Goal: Task Accomplishment & Management: Complete application form

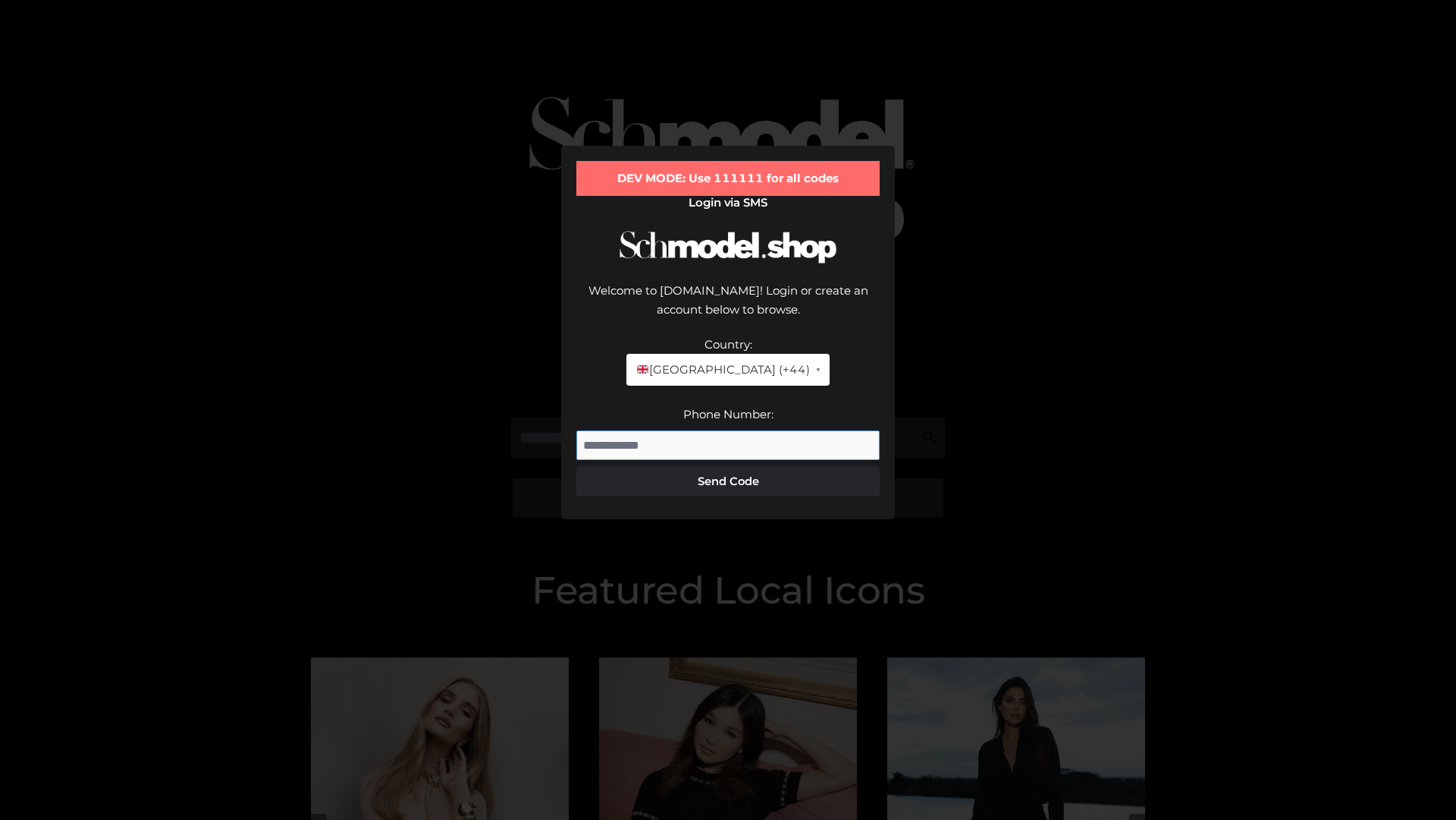
click at [728, 430] on input "Phone Number:" at bounding box center [728, 445] width 303 height 30
type input "**********"
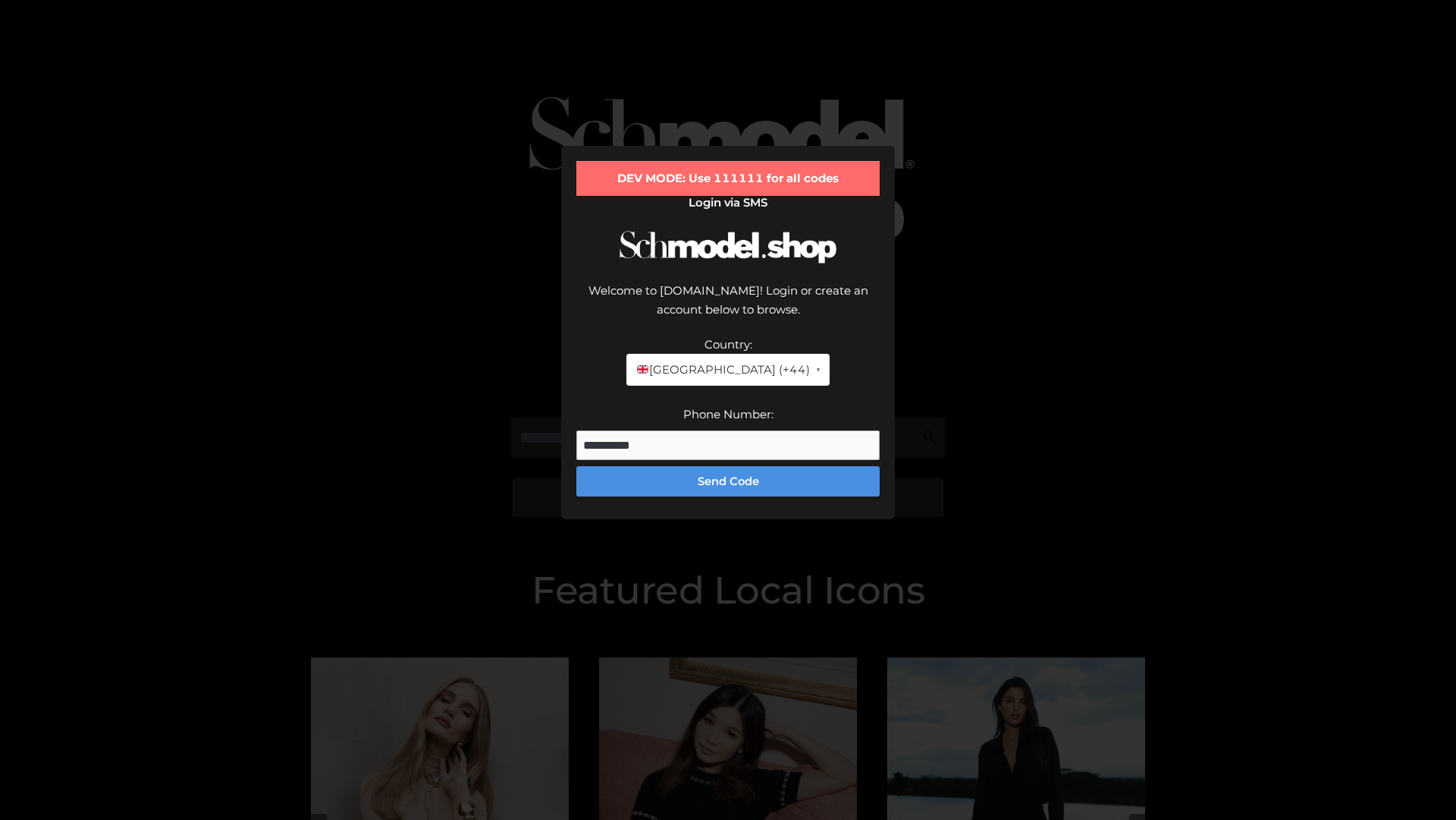
click at [728, 466] on button "Send Code" at bounding box center [728, 481] width 303 height 30
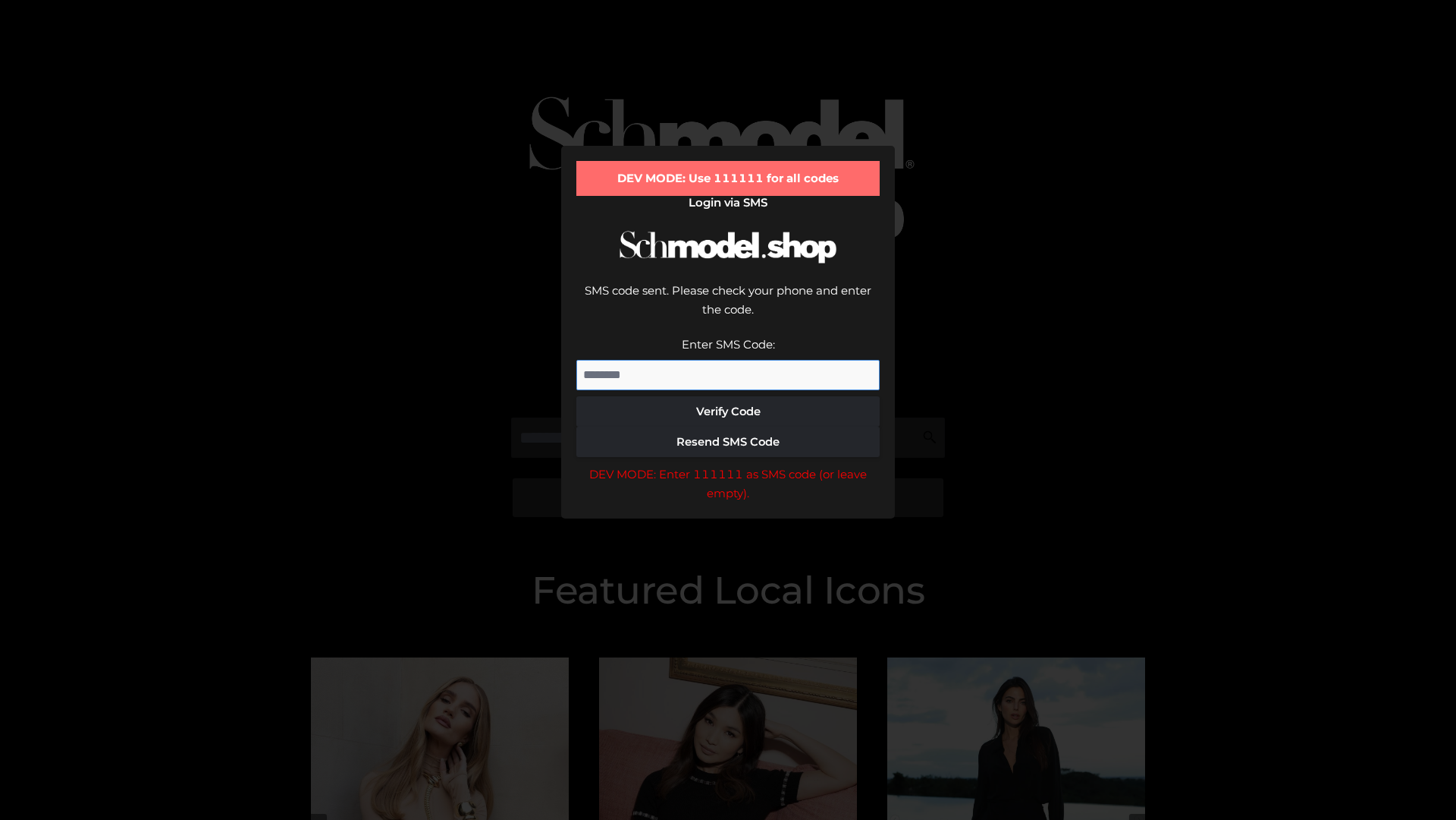
click at [728, 360] on input "Enter SMS Code:" at bounding box center [728, 375] width 303 height 30
type input "******"
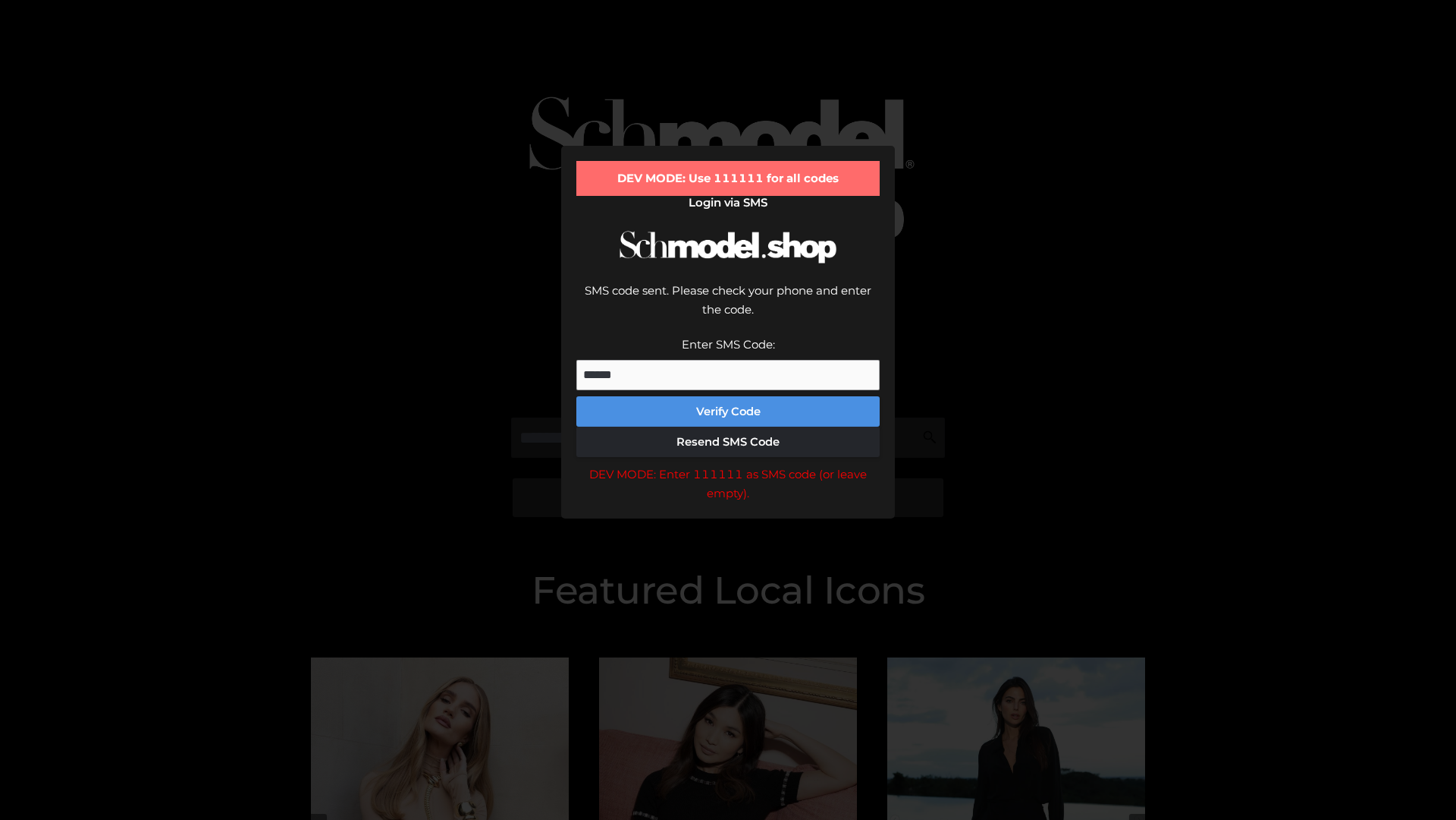
click at [728, 396] on button "Verify Code" at bounding box center [728, 411] width 303 height 30
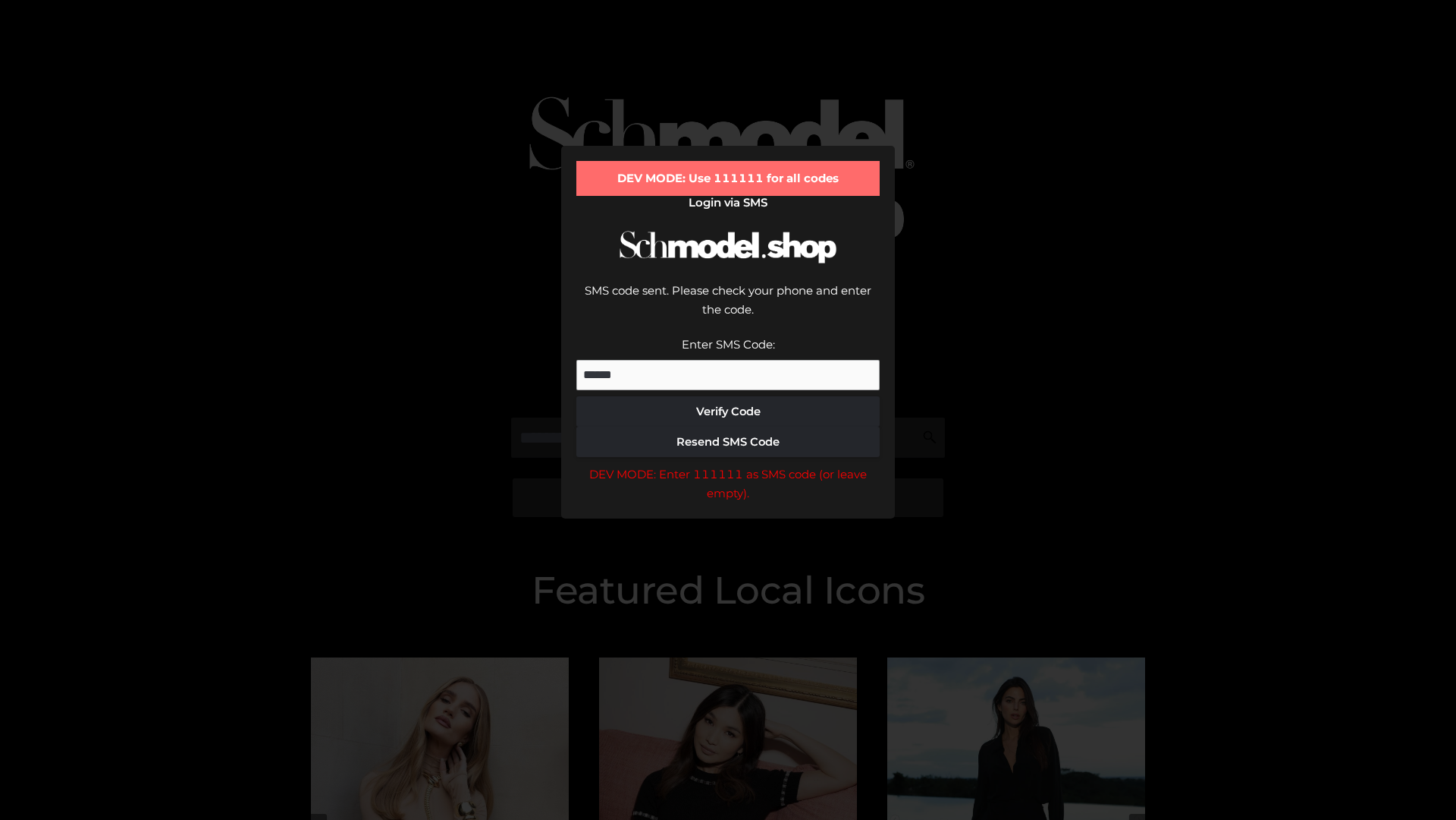
click at [728, 464] on div "DEV MODE: Enter 111111 as SMS code (or leave empty)." at bounding box center [728, 483] width 303 height 39
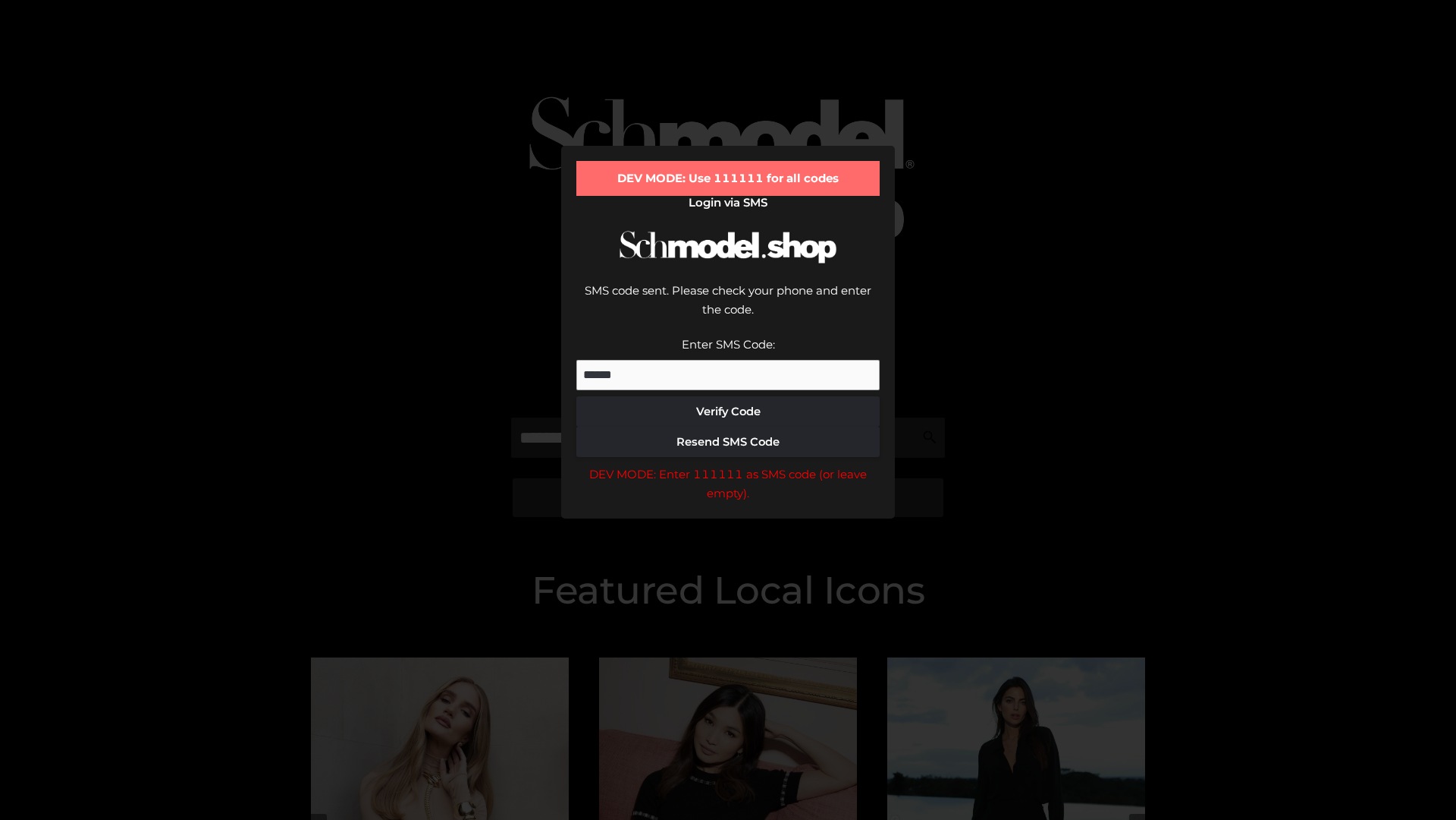
click at [728, 464] on div "DEV MODE: Enter 111111 as SMS code (or leave empty)." at bounding box center [728, 483] width 303 height 39
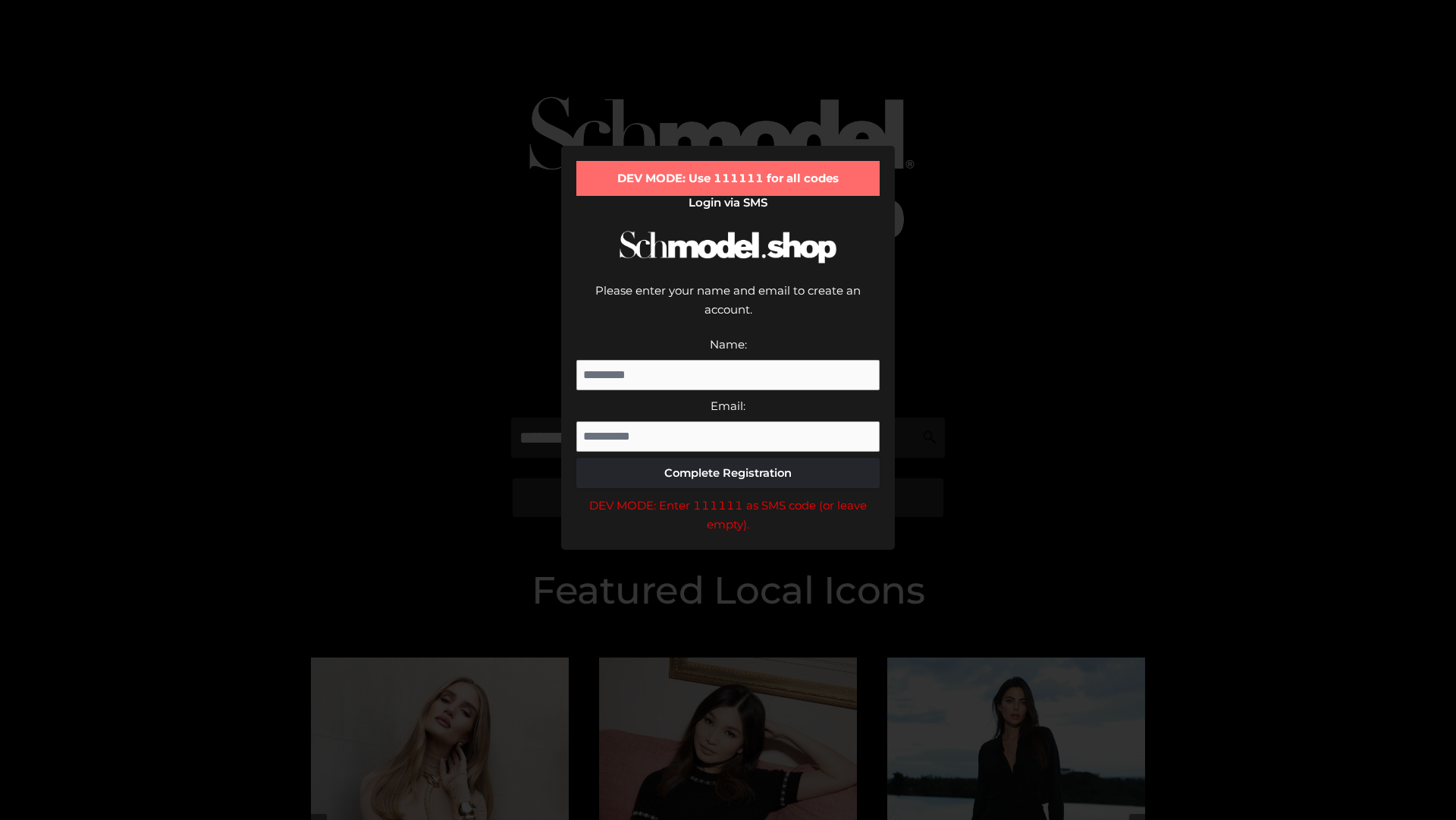
click at [728, 496] on div "DEV MODE: Enter 111111 as SMS code (or leave empty)." at bounding box center [728, 515] width 303 height 39
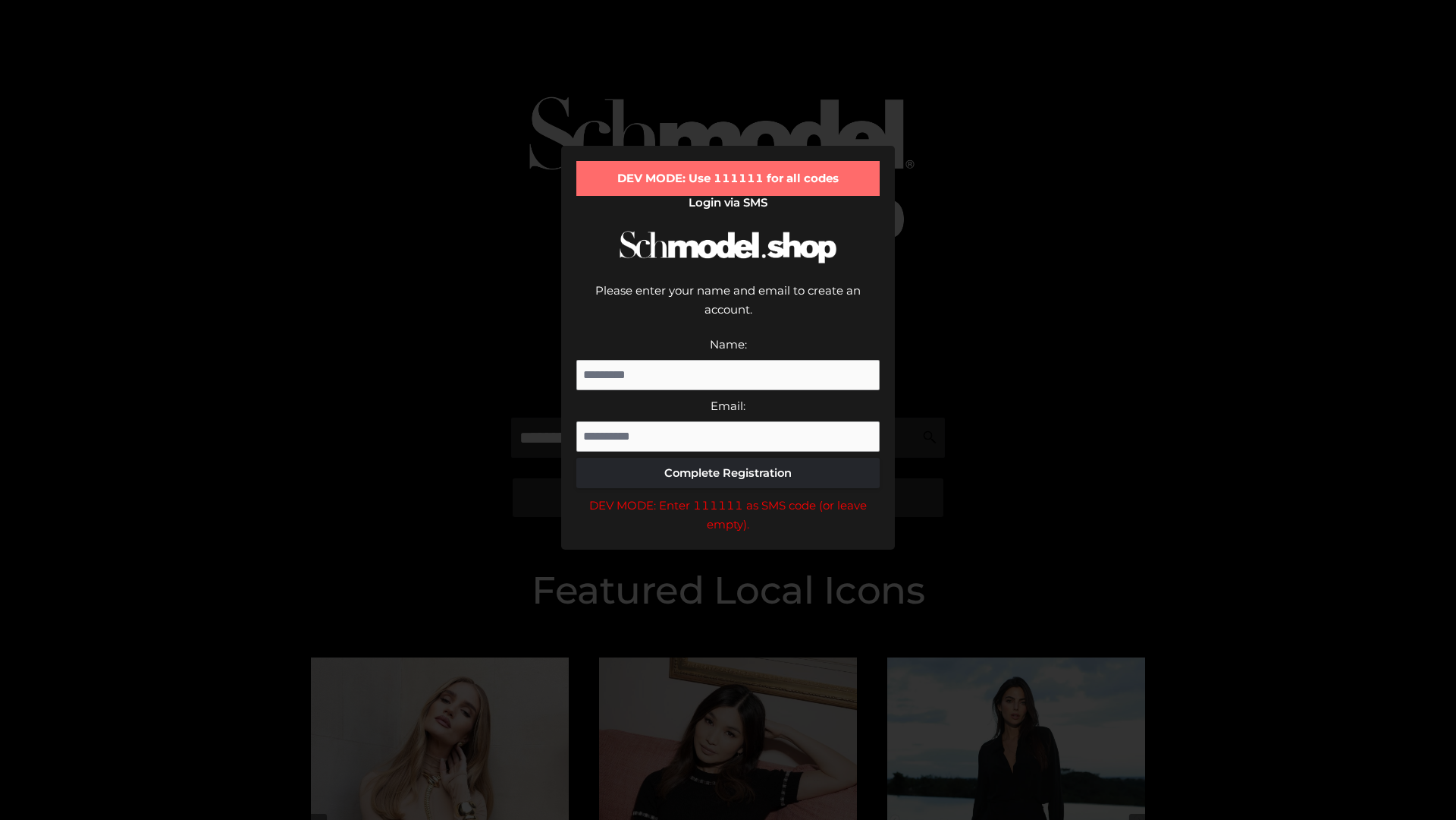
click at [728, 496] on div "DEV MODE: Enter 111111 as SMS code (or leave empty)." at bounding box center [728, 515] width 303 height 39
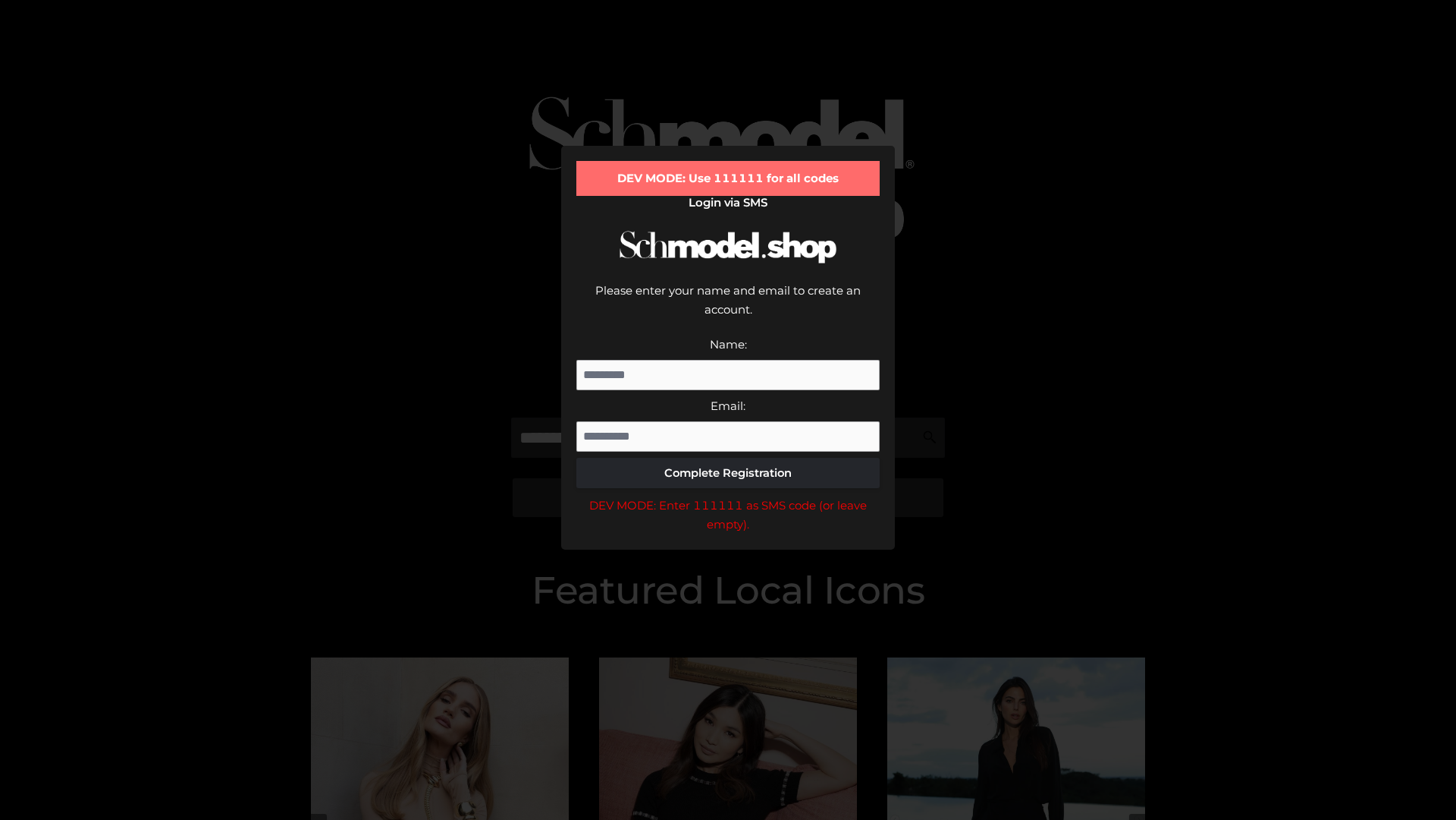
click at [728, 496] on div "DEV MODE: Enter 111111 as SMS code (or leave empty)." at bounding box center [728, 515] width 303 height 39
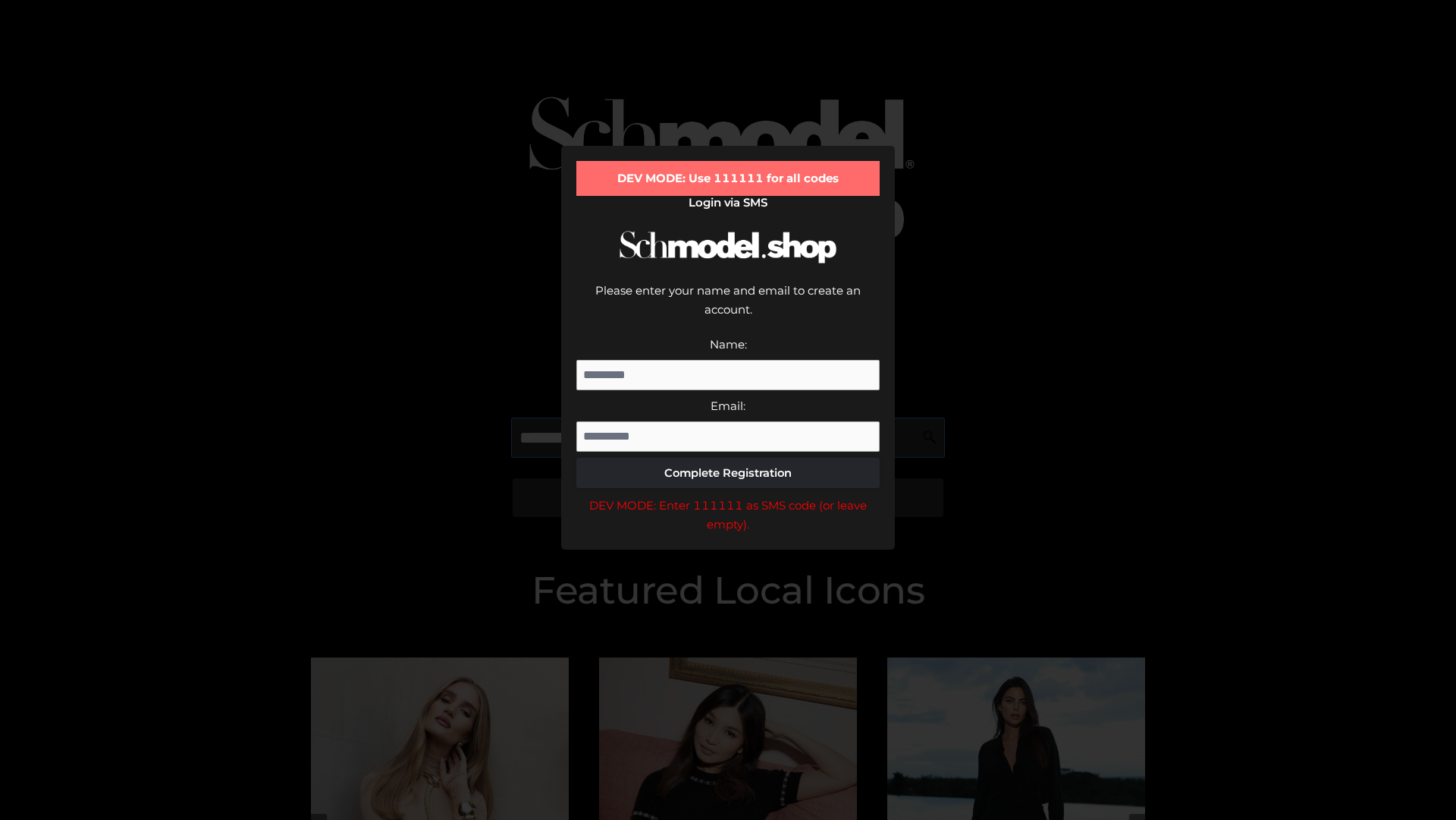
scroll to position [0, 23]
click at [728, 496] on div "DEV MODE: Enter 111111 as SMS code (or leave empty)." at bounding box center [728, 515] width 303 height 39
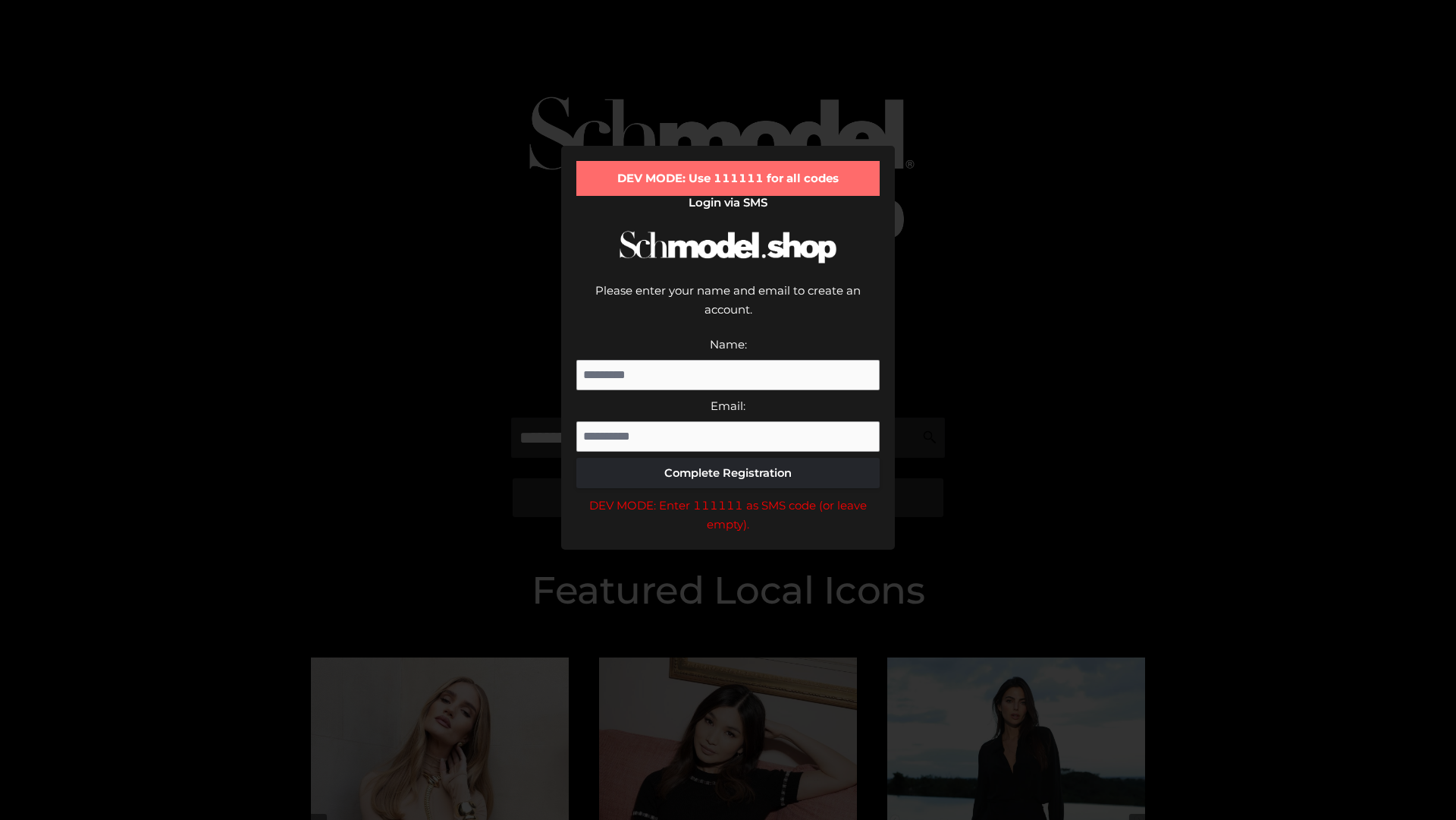
click at [728, 496] on div "DEV MODE: Enter 111111 as SMS code (or leave empty)." at bounding box center [728, 515] width 303 height 39
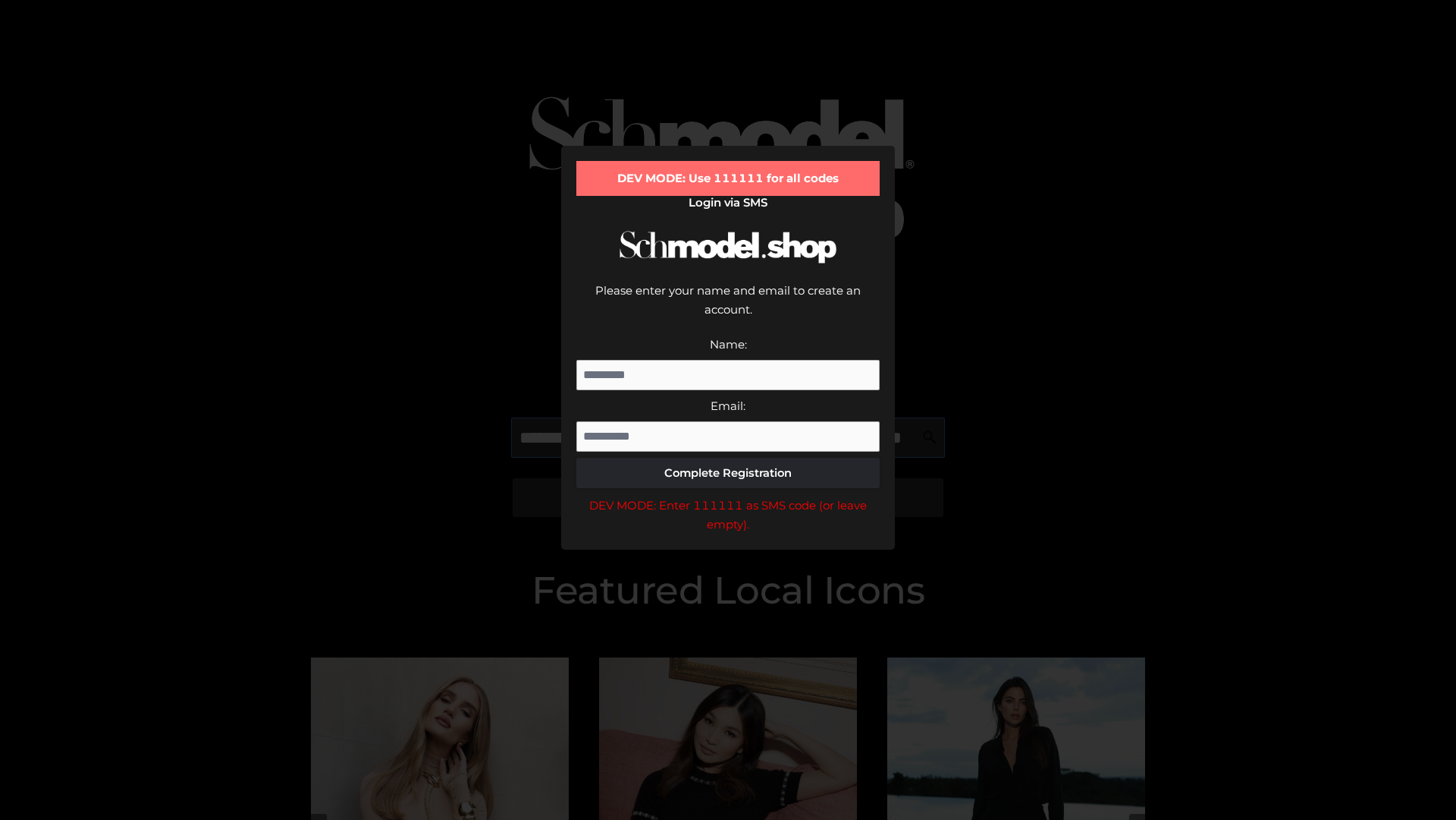
scroll to position [0, 111]
click at [728, 496] on div "DEV MODE: Enter 111111 as SMS code (or leave empty)." at bounding box center [728, 515] width 303 height 39
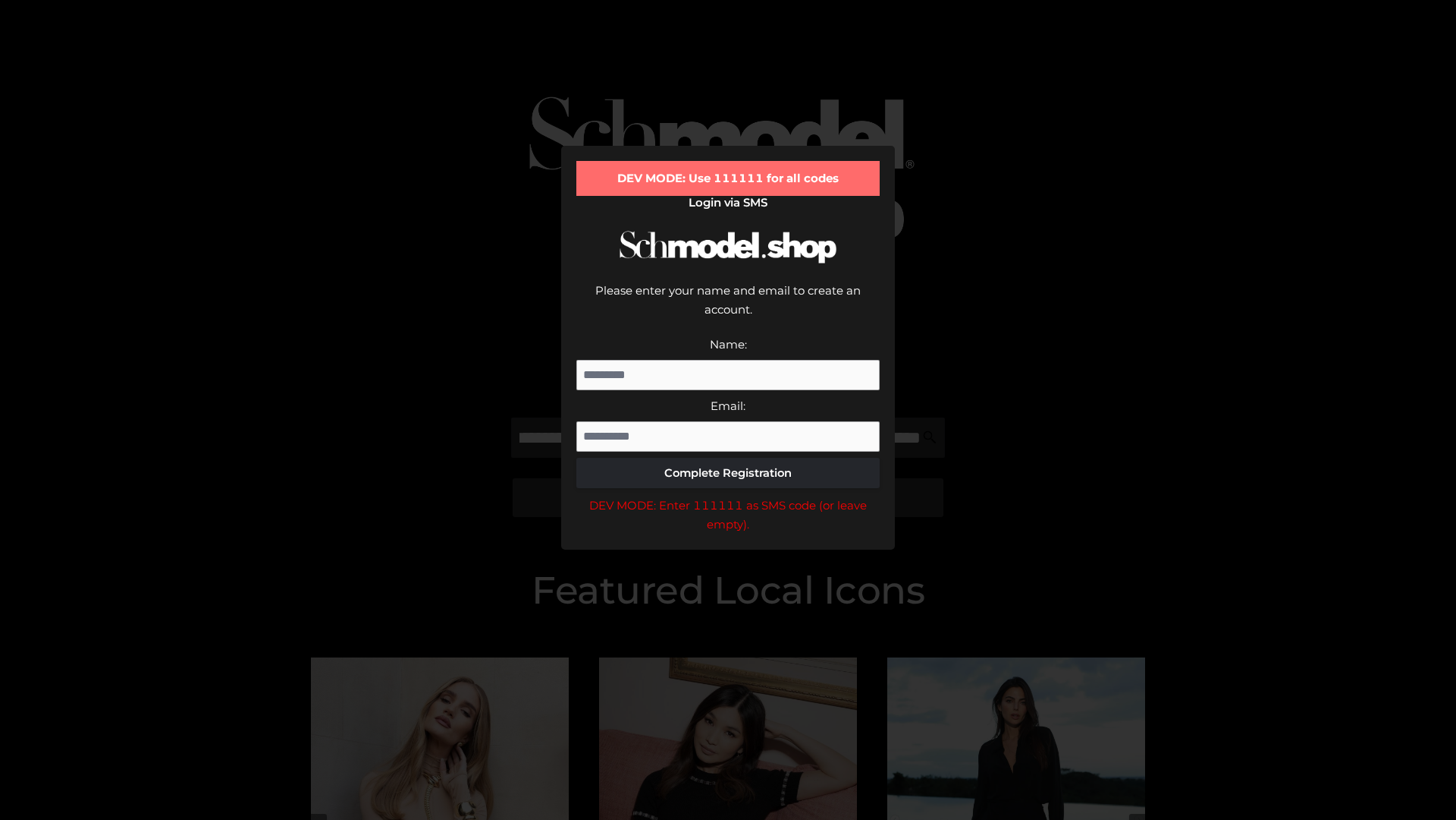
click at [728, 496] on div "DEV MODE: Enter 111111 as SMS code (or leave empty)." at bounding box center [728, 515] width 303 height 39
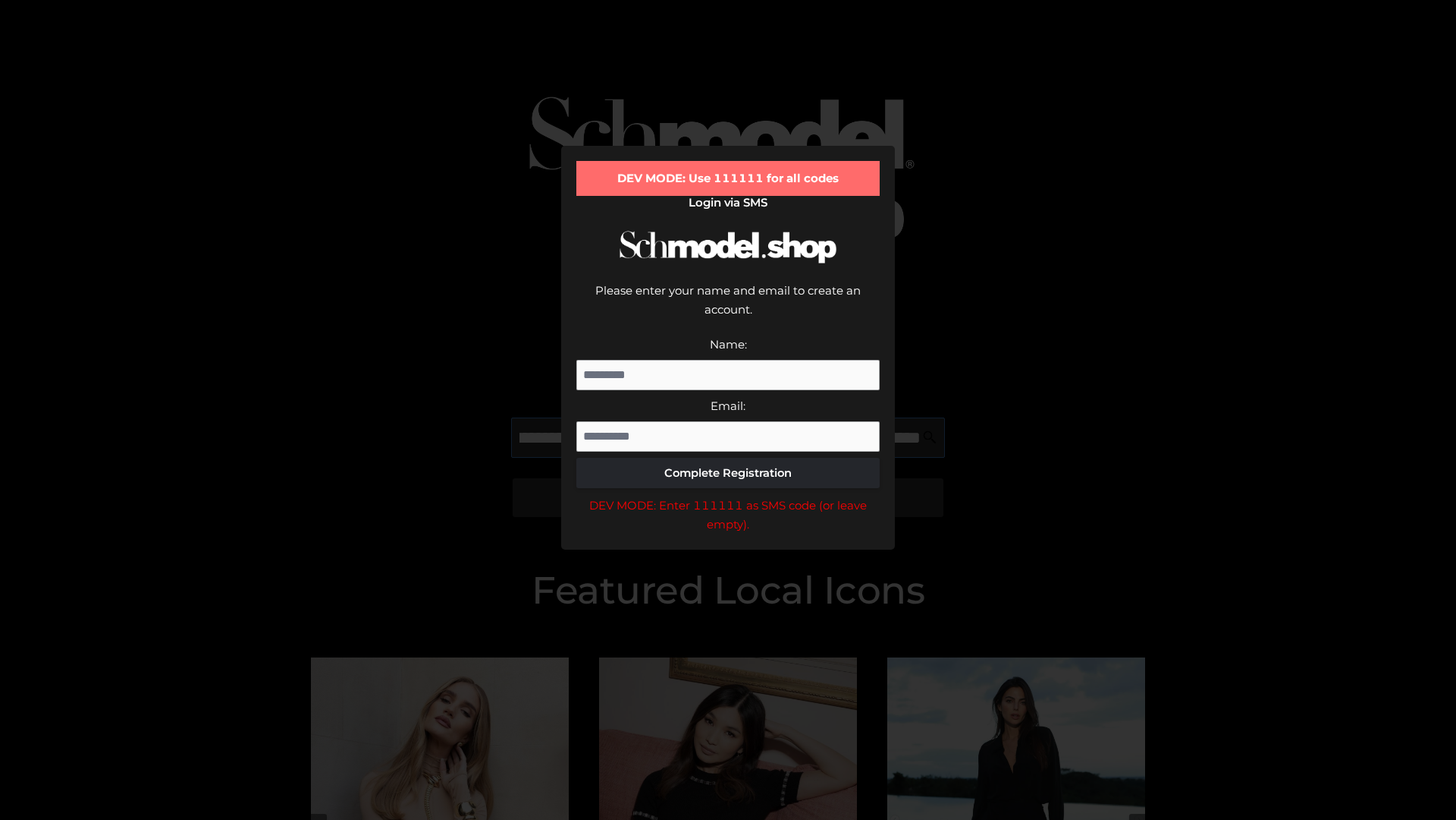
scroll to position [0, 203]
click at [728, 496] on div "DEV MODE: Enter 111111 as SMS code (or leave empty)." at bounding box center [728, 515] width 303 height 39
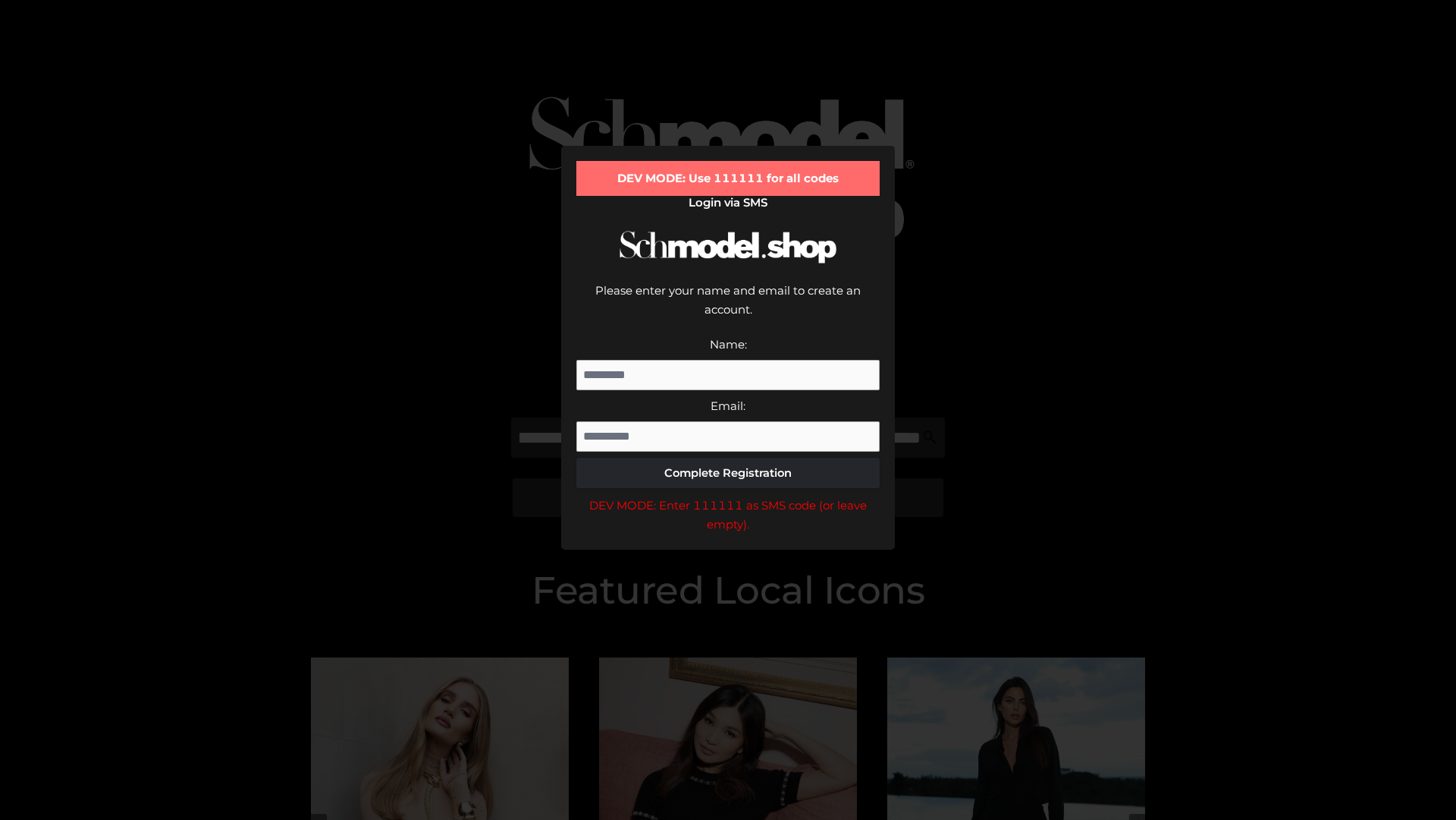
click at [728, 496] on div "DEV MODE: Enter 111111 as SMS code (or leave empty)." at bounding box center [728, 515] width 303 height 39
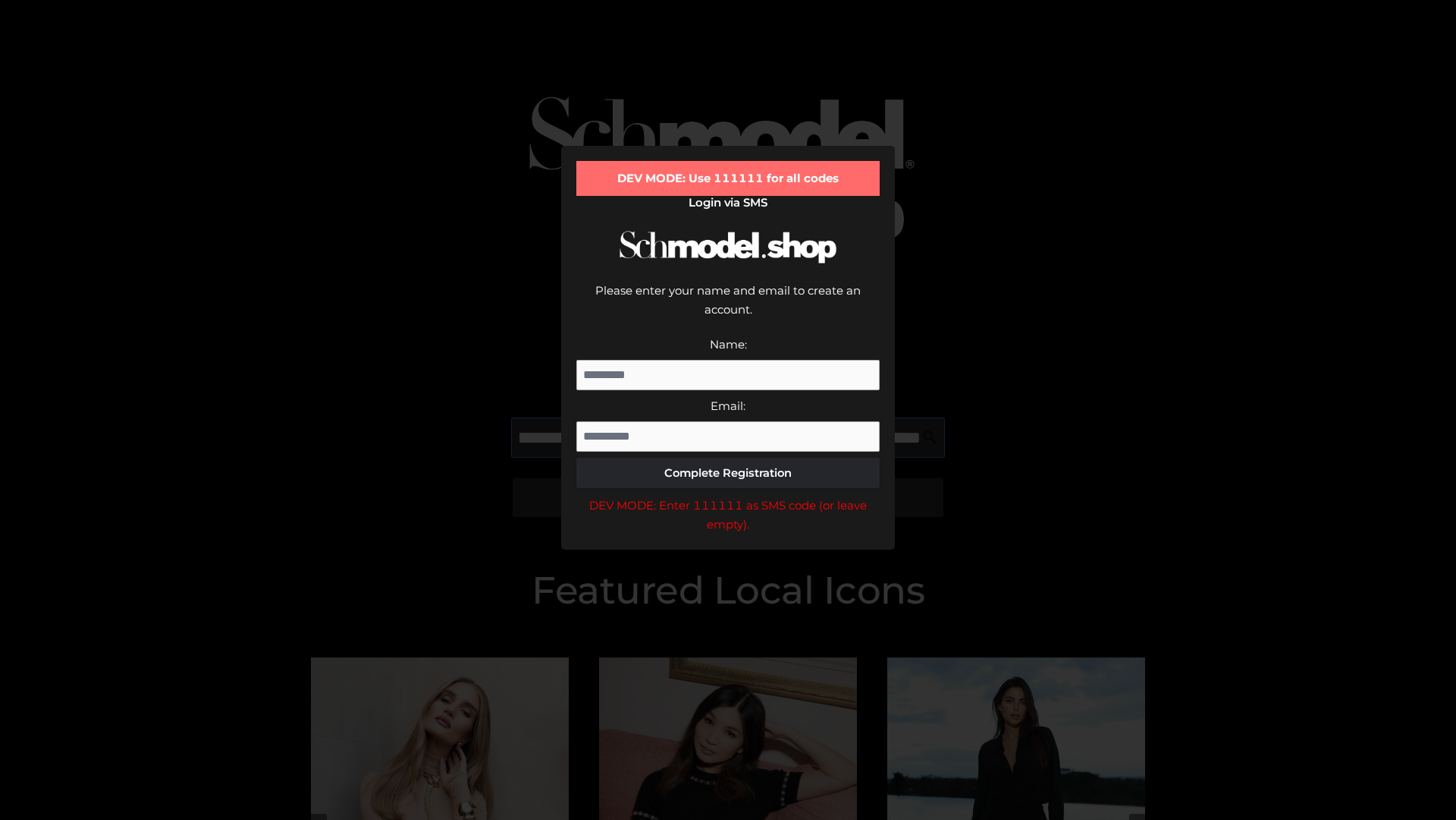
scroll to position [0, 298]
click at [728, 496] on div "DEV MODE: Enter 111111 as SMS code (or leave empty)." at bounding box center [728, 515] width 303 height 39
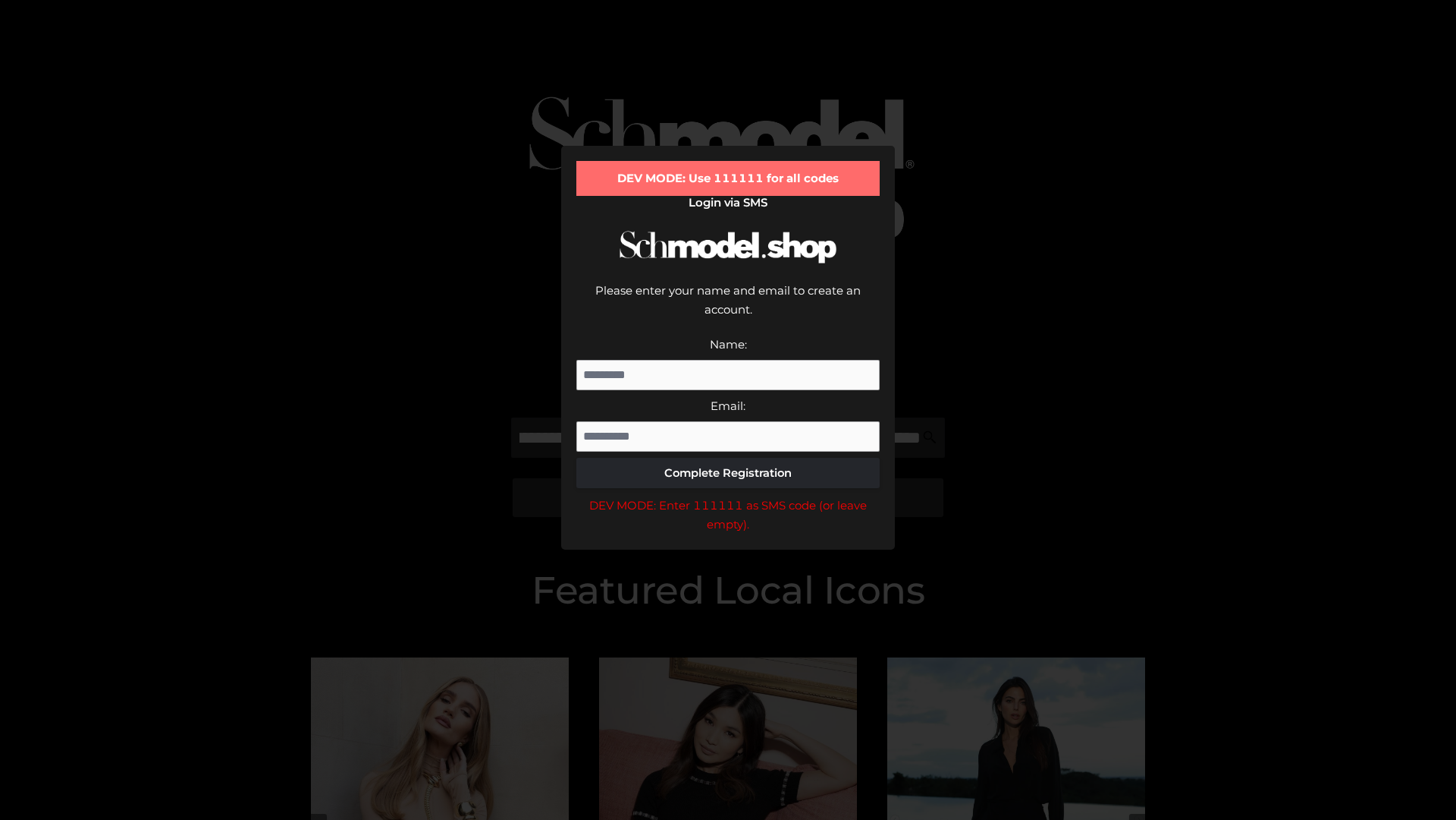
click at [728, 496] on div "DEV MODE: Enter 111111 as SMS code (or leave empty)." at bounding box center [728, 515] width 303 height 39
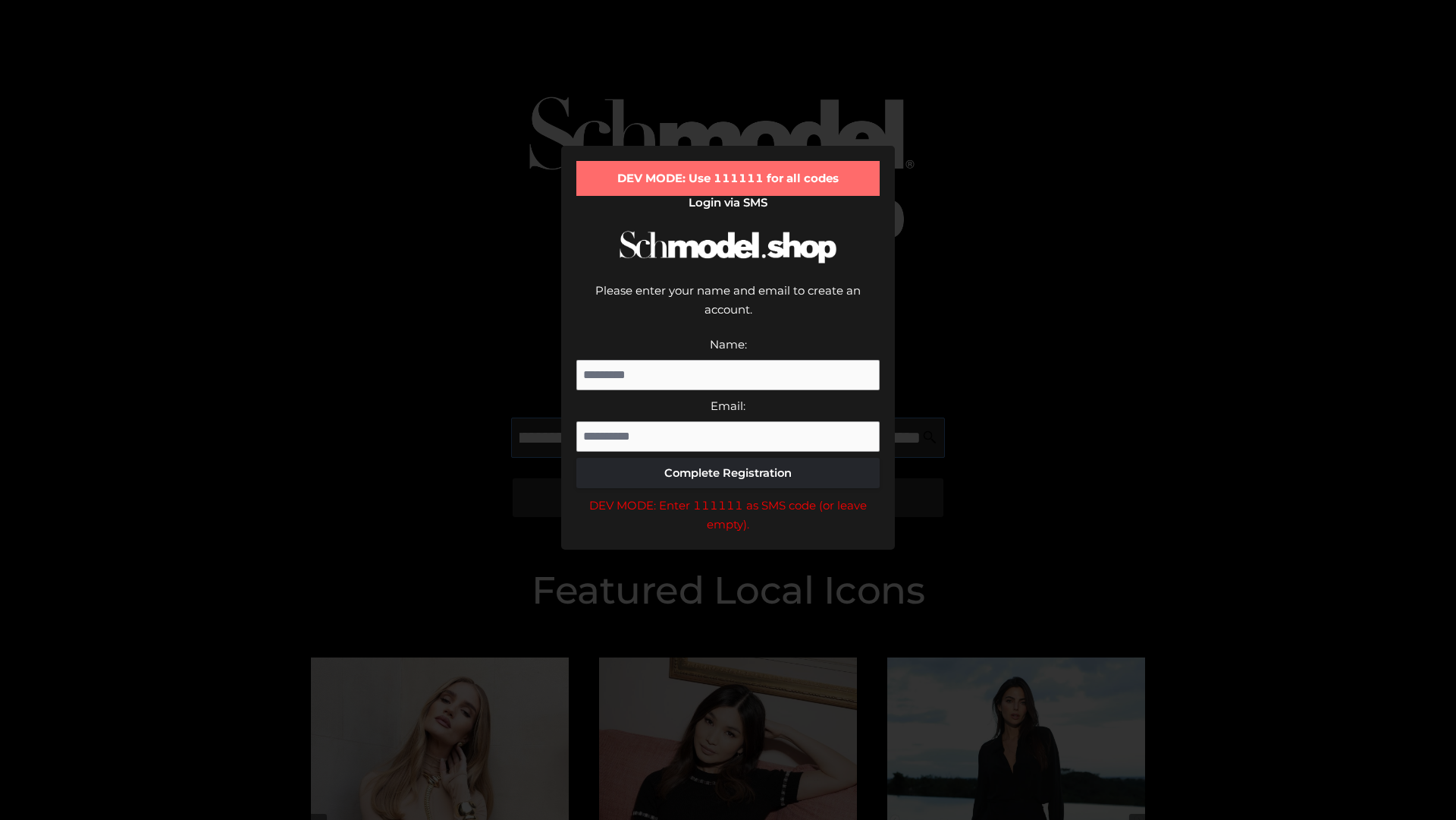
scroll to position [0, 385]
click at [728, 496] on div "DEV MODE: Enter 111111 as SMS code (or leave empty)." at bounding box center [728, 515] width 303 height 39
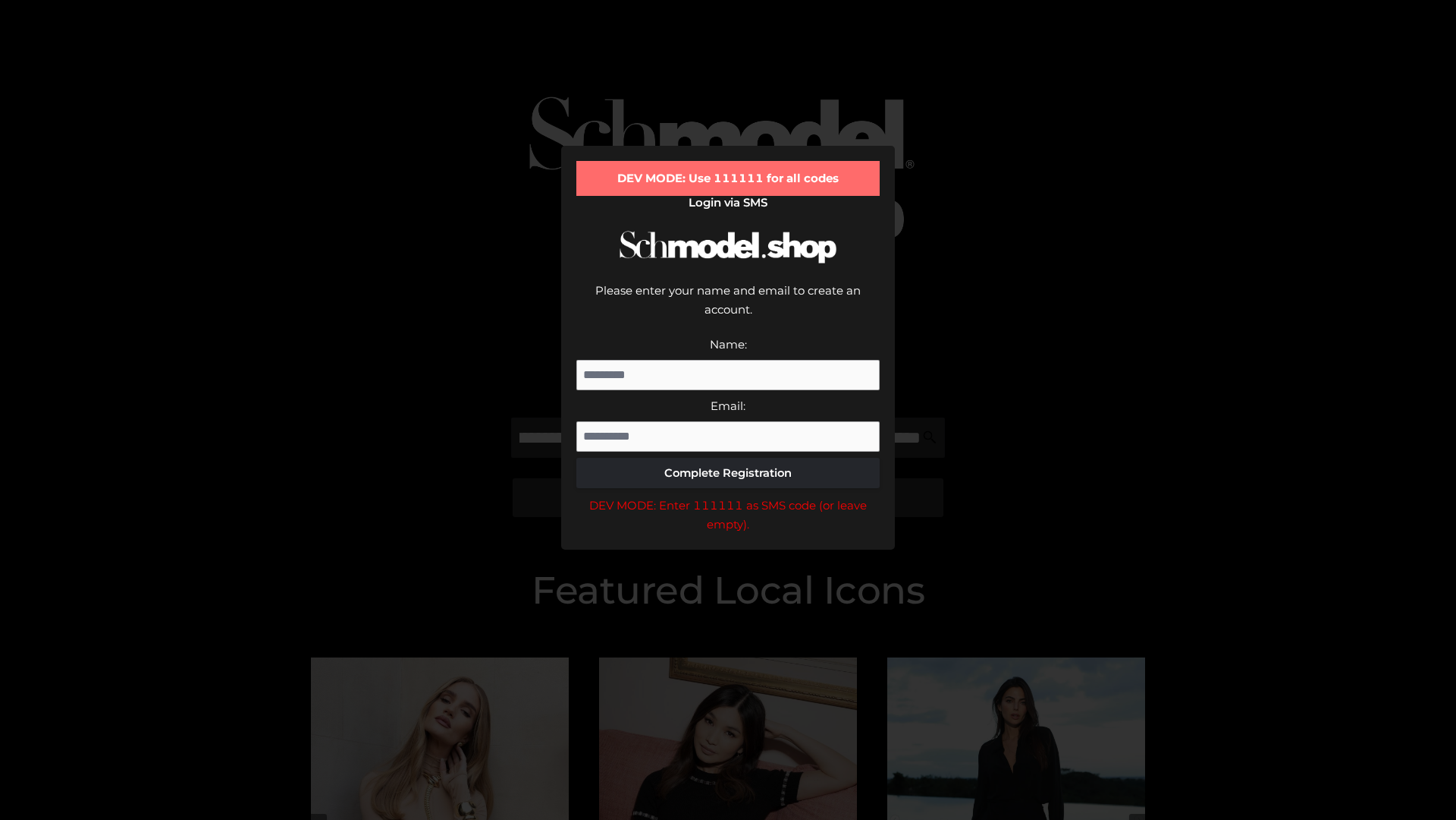
click at [728, 496] on div "DEV MODE: Enter 111111 as SMS code (or leave empty)." at bounding box center [728, 515] width 303 height 39
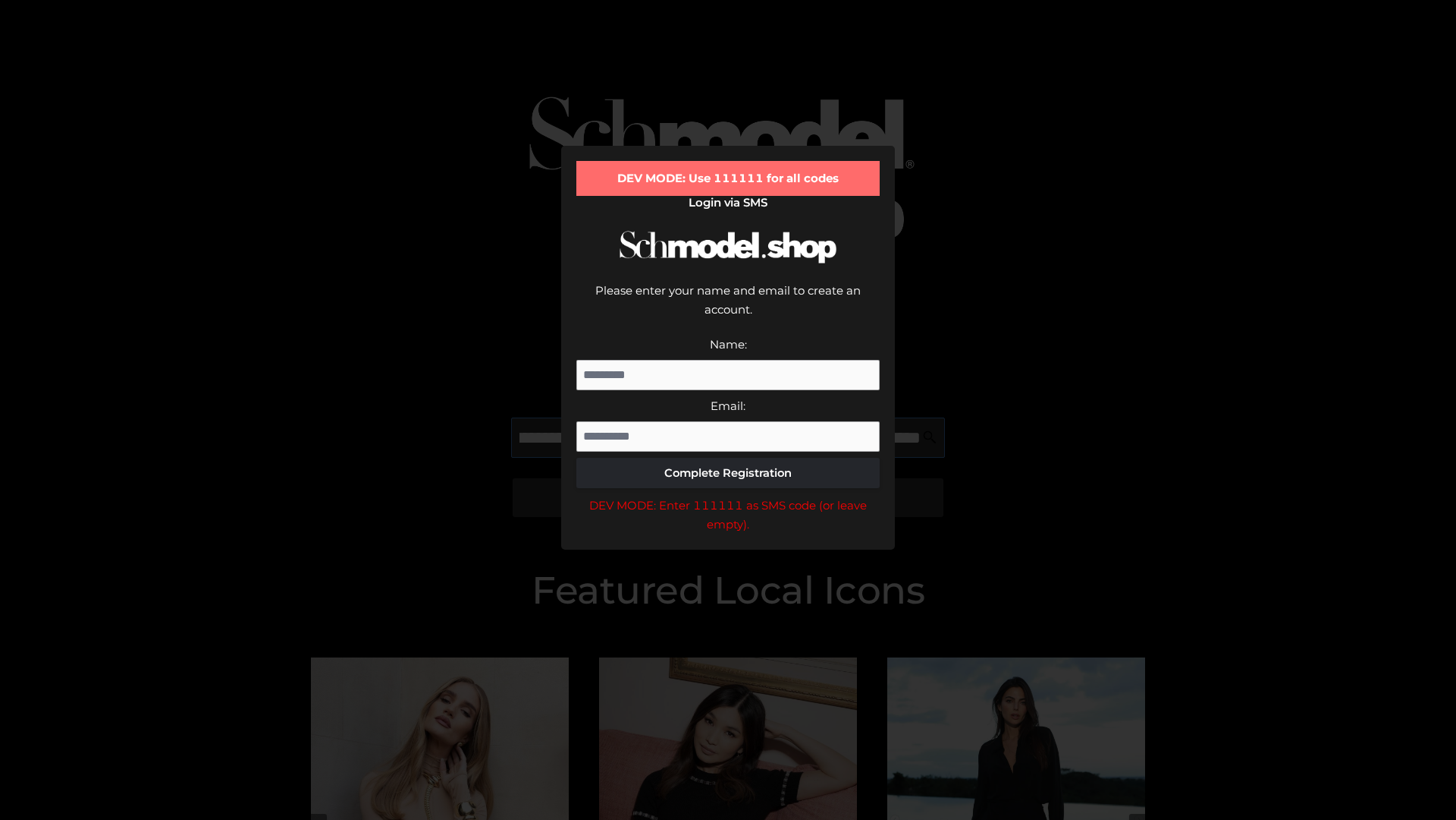
scroll to position [0, 477]
click at [728, 496] on div "DEV MODE: Enter 111111 as SMS code (or leave empty)." at bounding box center [728, 515] width 303 height 39
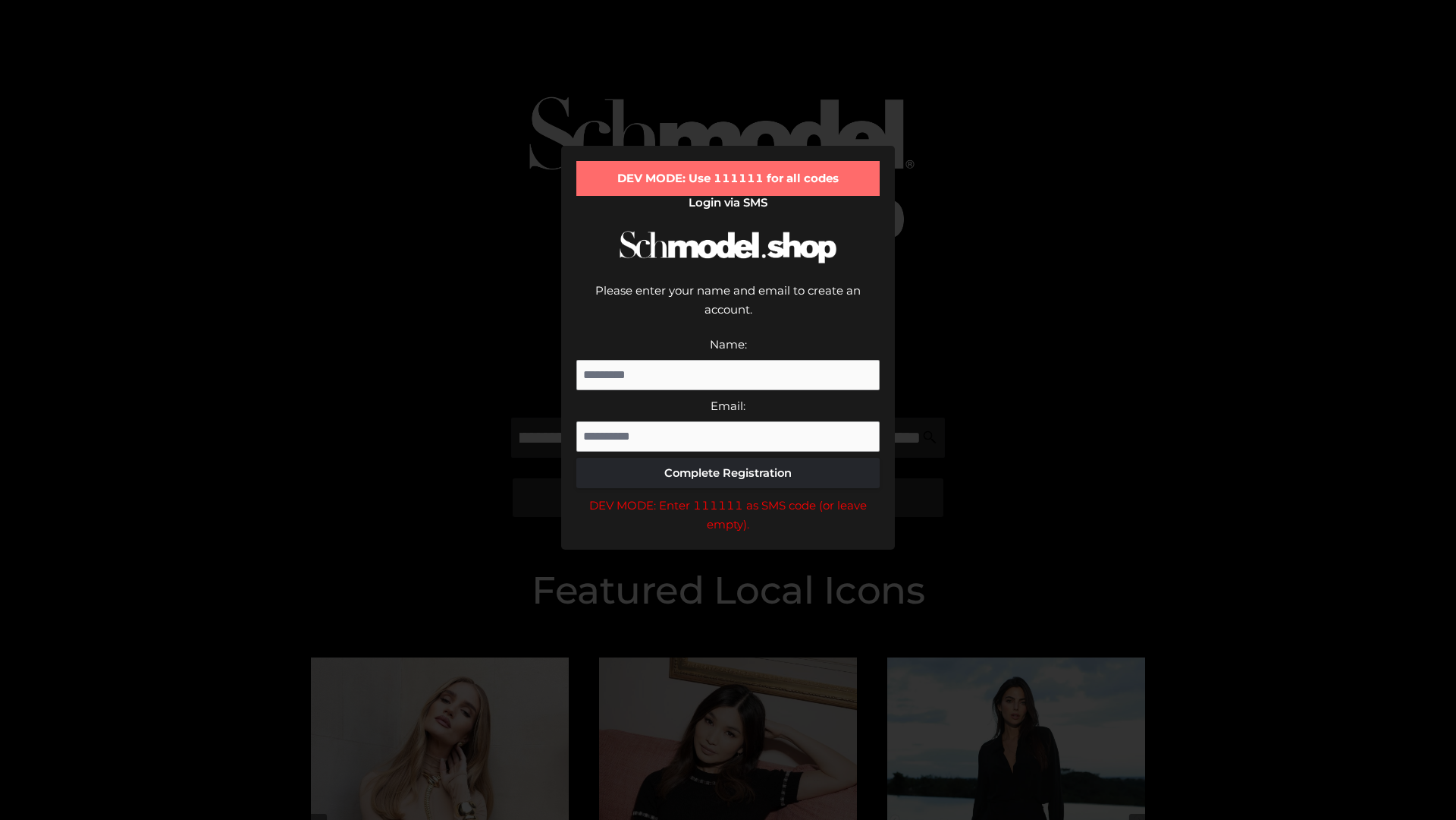
click at [728, 496] on div "DEV MODE: Enter 111111 as SMS code (or leave empty)." at bounding box center [728, 515] width 303 height 39
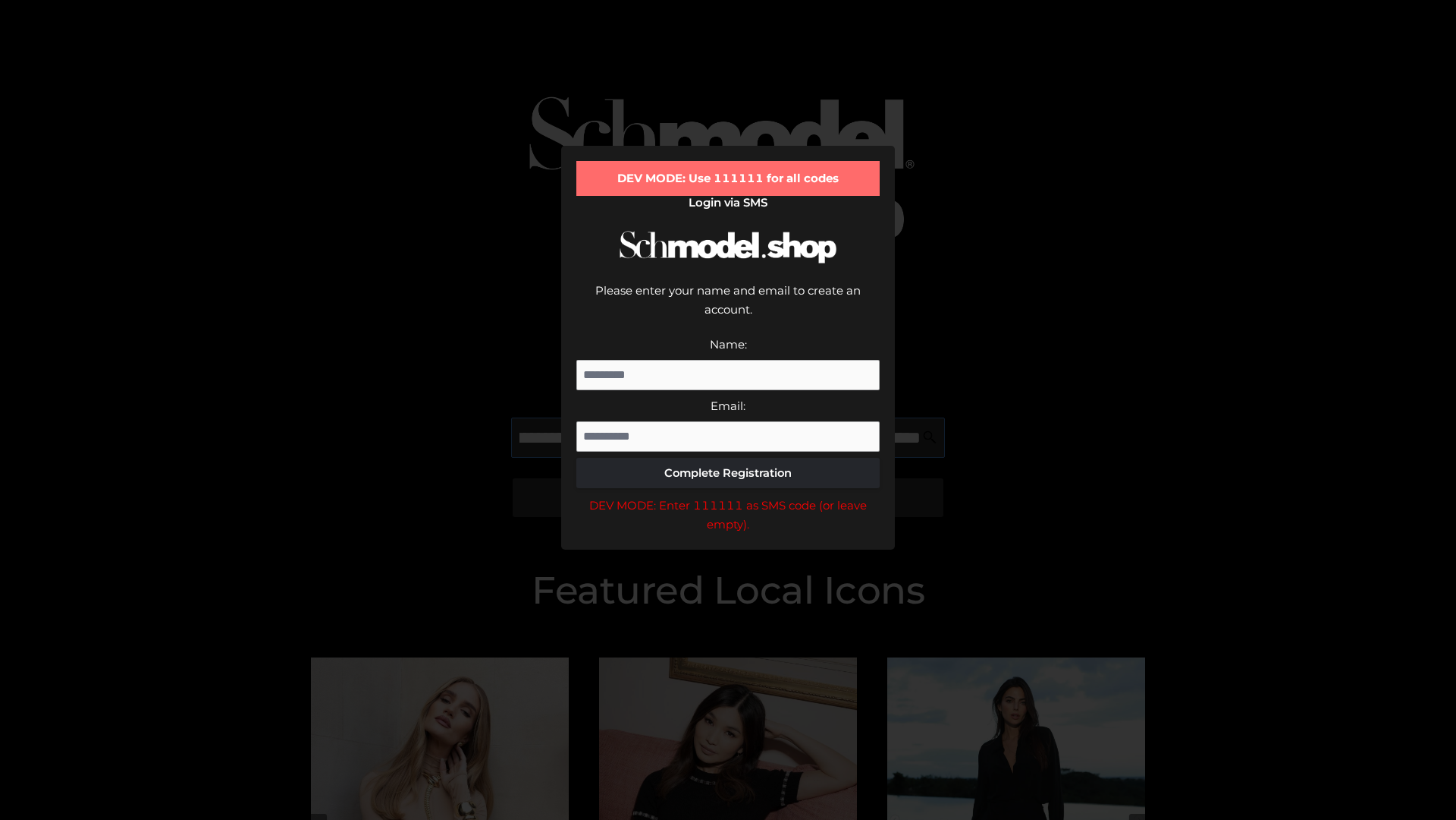
scroll to position [0, 572]
click at [728, 496] on div "DEV MODE: Enter 111111 as SMS code (or leave empty)." at bounding box center [728, 515] width 303 height 39
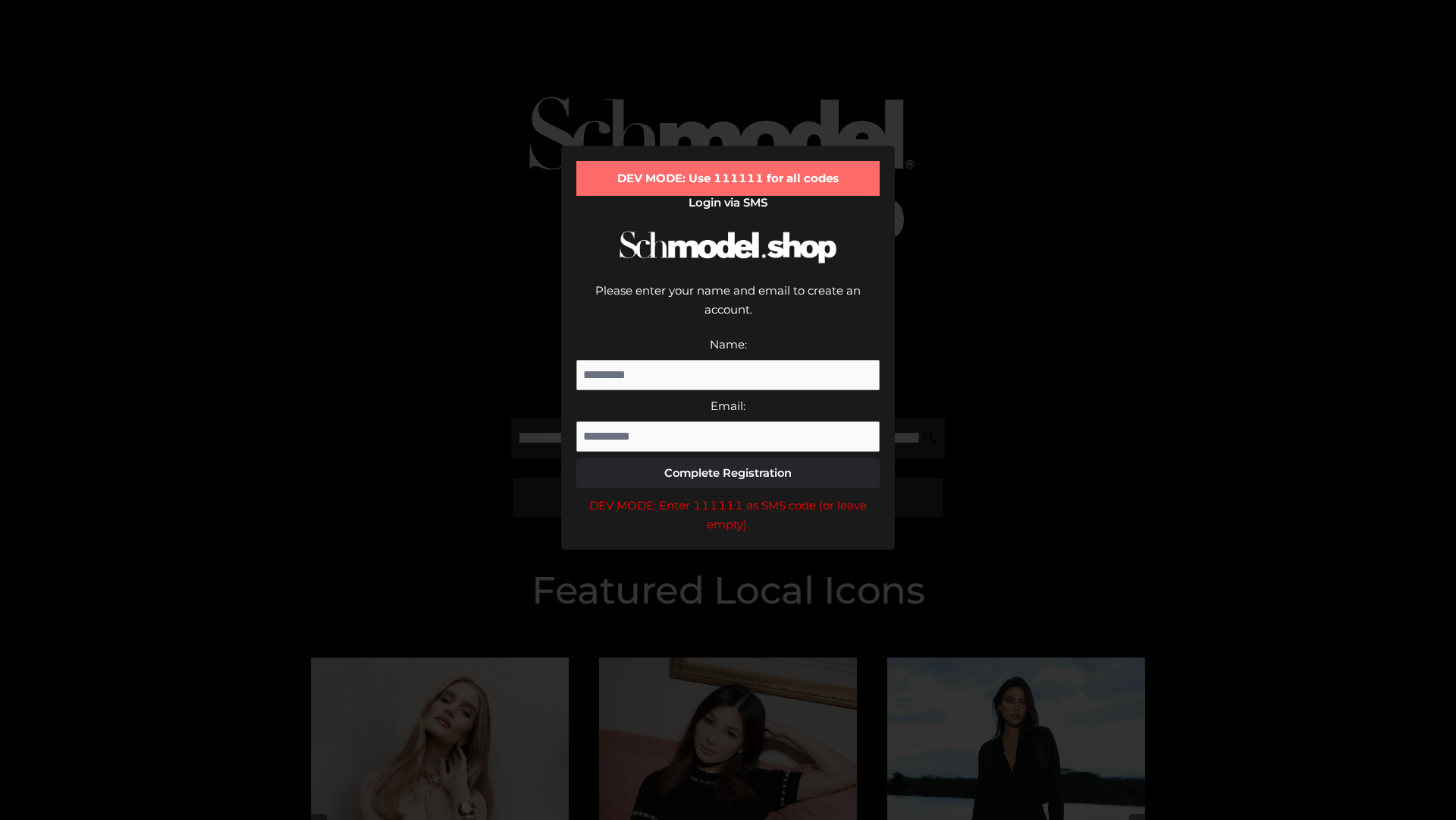
click at [728, 496] on div "DEV MODE: Enter 111111 as SMS code (or leave empty)." at bounding box center [728, 515] width 303 height 39
type input "**********"
